Goal: Information Seeking & Learning: Learn about a topic

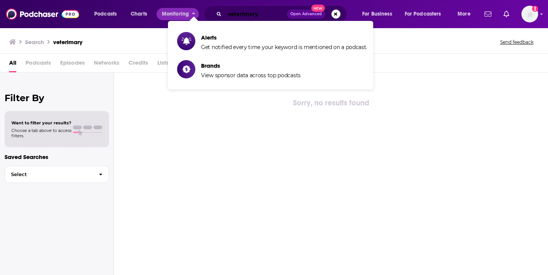
click at [239, 16] on input "veterimary" at bounding box center [256, 14] width 62 height 12
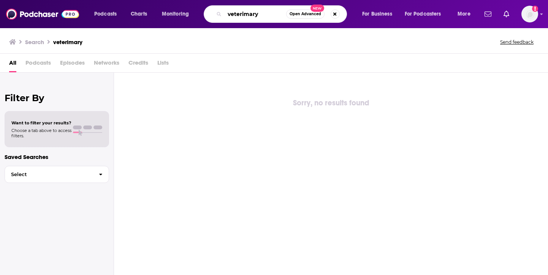
click at [239, 16] on input "veterimary" at bounding box center [256, 14] width 62 height 12
paste input "AI for founders"
type input "AI for founders"
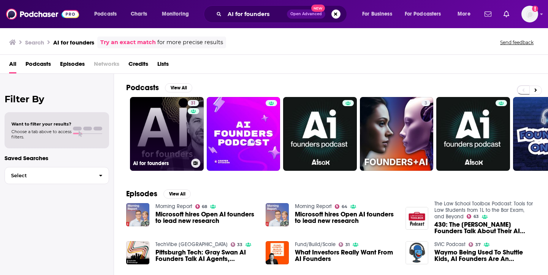
click at [173, 141] on link "31 AI for founders" at bounding box center [167, 134] width 74 height 74
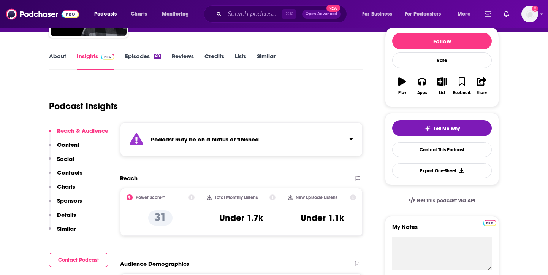
scroll to position [110, 0]
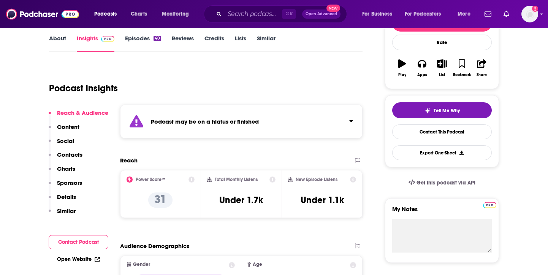
click at [95, 44] on link "Insights" at bounding box center [96, 43] width 38 height 17
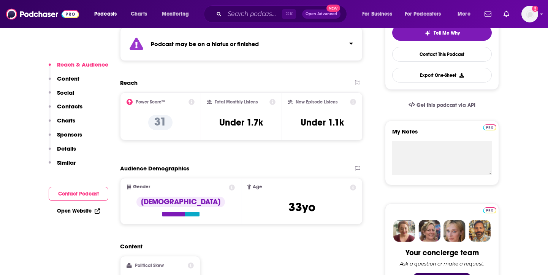
scroll to position [0, 0]
